Goal: Information Seeking & Learning: Learn about a topic

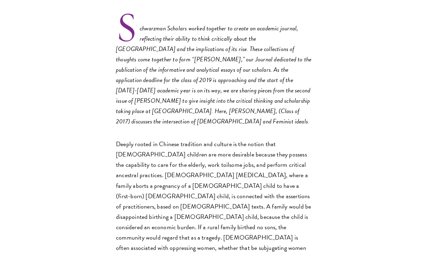
scroll to position [251, 0]
click at [231, 146] on p "Deeply rooted in Chinese tradition and culture is the notion that [DEMOGRAPHIC_…" at bounding box center [214, 210] width 196 height 145
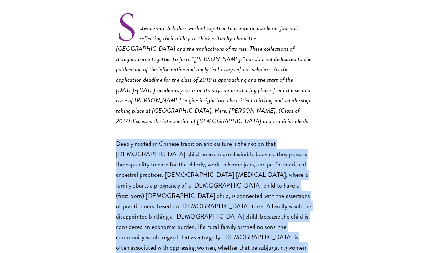
click at [231, 146] on p "Deeply rooted in Chinese tradition and culture is the notion that [DEMOGRAPHIC_…" at bounding box center [214, 210] width 196 height 145
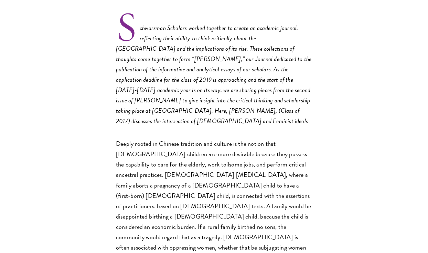
click at [245, 186] on p "Deeply rooted in Chinese tradition and culture is the notion that [DEMOGRAPHIC_…" at bounding box center [214, 210] width 196 height 145
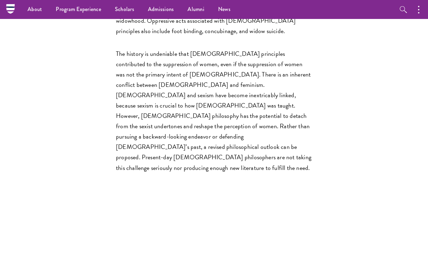
scroll to position [388, 0]
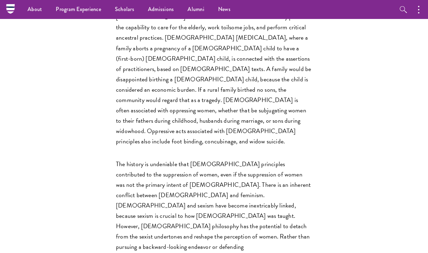
click at [241, 203] on p "The history is undeniable that [DEMOGRAPHIC_DATA] principles contributed to the…" at bounding box center [214, 221] width 196 height 124
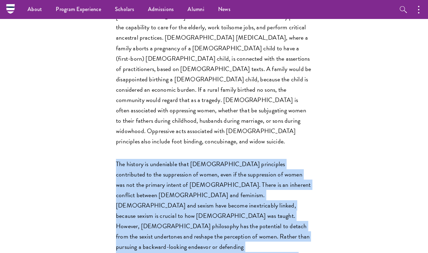
click at [241, 203] on p "The history is undeniable that [DEMOGRAPHIC_DATA] principles contributed to the…" at bounding box center [214, 221] width 196 height 124
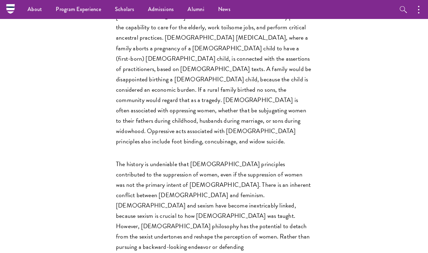
click at [241, 221] on p "The history is undeniable that [DEMOGRAPHIC_DATA] principles contributed to the…" at bounding box center [214, 221] width 196 height 124
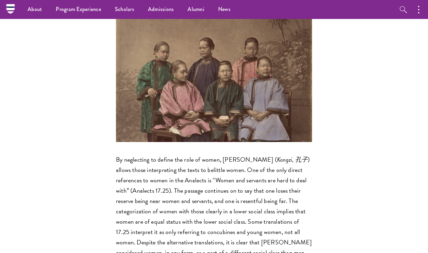
scroll to position [679, 0]
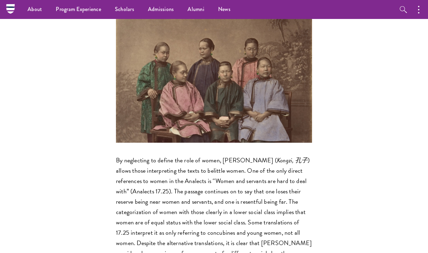
click at [234, 155] on p "By neglecting to define the role of women, [PERSON_NAME] ( [PERSON_NAME], [PERS…" at bounding box center [214, 222] width 196 height 135
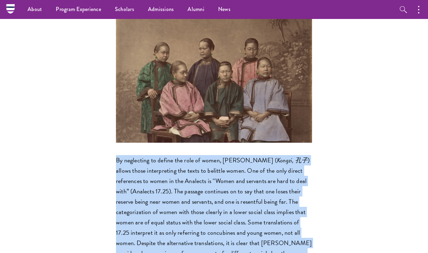
click at [234, 155] on p "By neglecting to define the role of women, [PERSON_NAME] ( [PERSON_NAME], [PERS…" at bounding box center [214, 222] width 196 height 135
click at [243, 164] on p "By neglecting to define the role of women, [PERSON_NAME] ( [PERSON_NAME], [PERS…" at bounding box center [214, 222] width 196 height 135
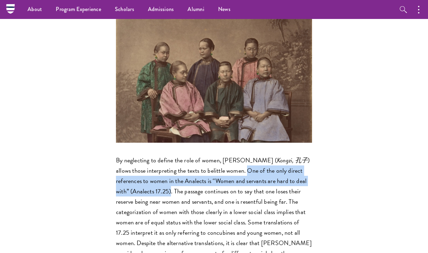
drag, startPoint x: 232, startPoint y: 113, endPoint x: 171, endPoint y: 134, distance: 64.5
click at [171, 155] on p "By neglecting to define the role of women, [PERSON_NAME] ( [PERSON_NAME], [PERS…" at bounding box center [214, 222] width 196 height 135
copy p "One of the only direct references to women in the Analects is “Women and servan…"
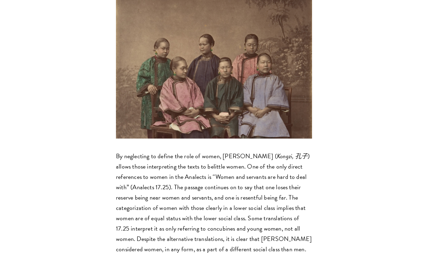
scroll to position [684, 0]
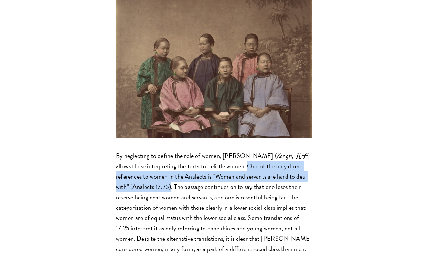
drag, startPoint x: 231, startPoint y: 108, endPoint x: 171, endPoint y: 127, distance: 63.4
click at [171, 150] on p "By neglecting to define the role of women, [PERSON_NAME] ( [PERSON_NAME], [PERS…" at bounding box center [214, 217] width 196 height 135
copy p "One of the only direct references to women in the Analects is “Women and servan…"
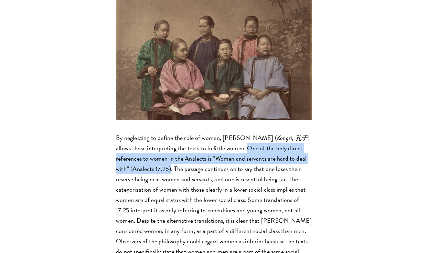
scroll to position [707, 0]
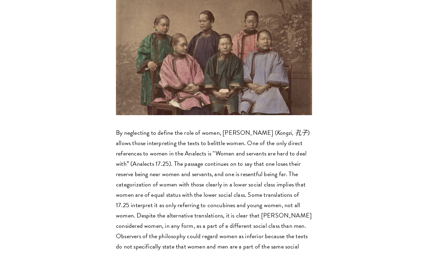
click at [188, 166] on p "By neglecting to define the role of women, [PERSON_NAME] ( [PERSON_NAME], [PERS…" at bounding box center [214, 194] width 196 height 135
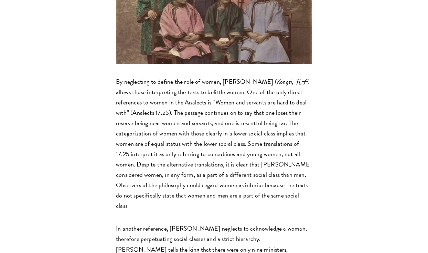
scroll to position [761, 0]
